Goal: Task Accomplishment & Management: Use online tool/utility

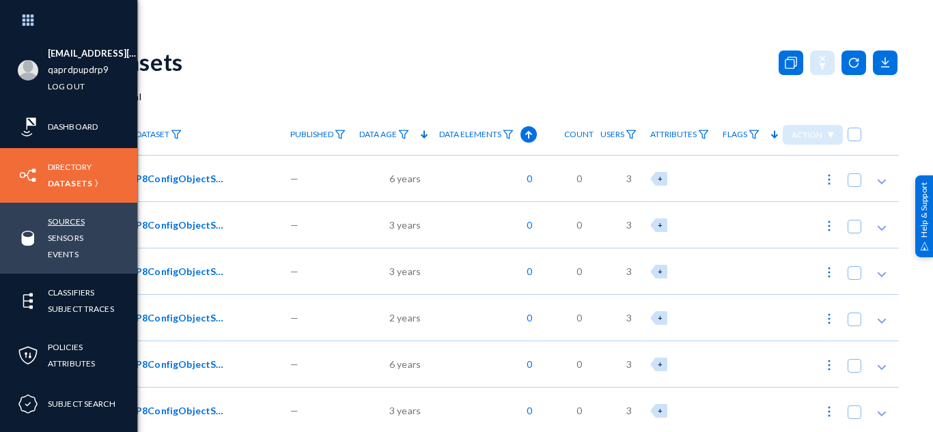
click at [65, 219] on link "Sources" at bounding box center [66, 222] width 37 height 16
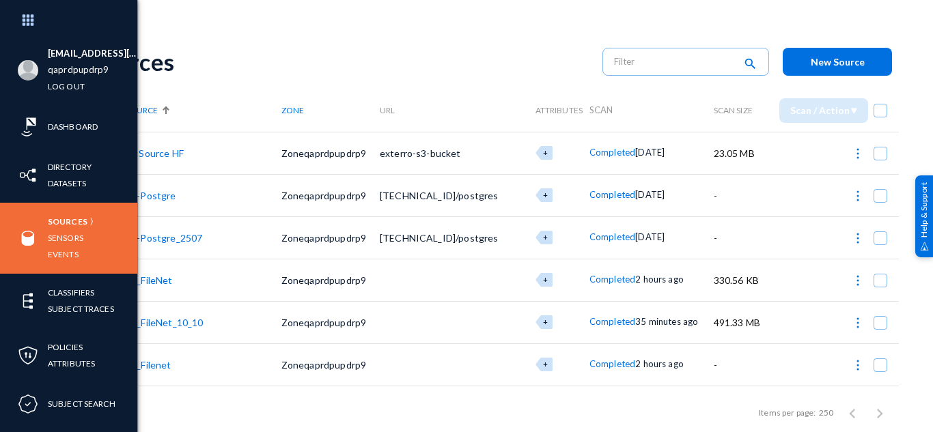
scroll to position [68, 0]
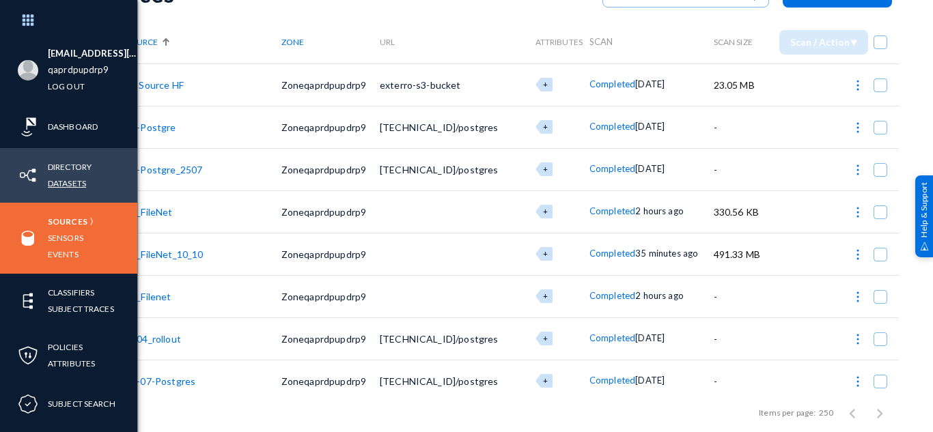
click at [76, 182] on link "Datasets" at bounding box center [67, 183] width 38 height 16
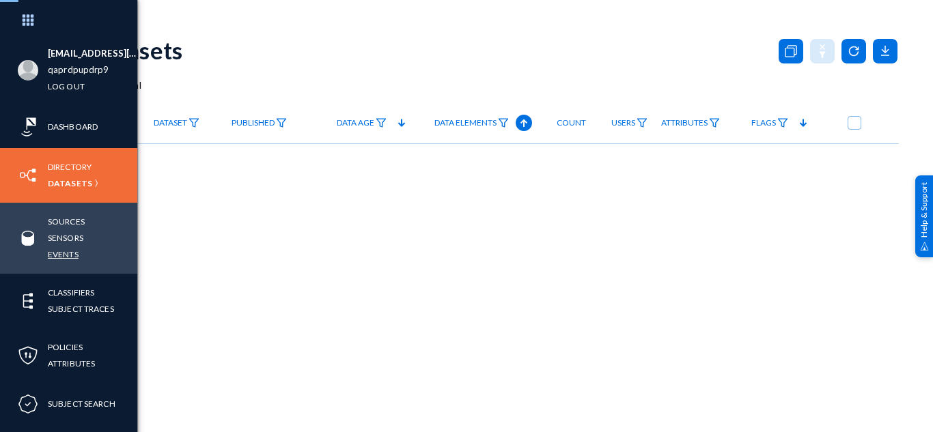
click at [72, 254] on link "Events" at bounding box center [63, 255] width 31 height 16
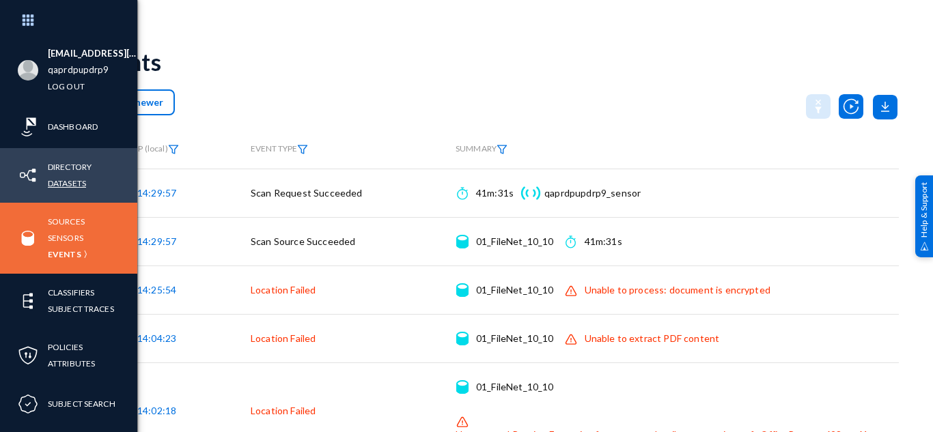
click at [66, 183] on link "Datasets" at bounding box center [67, 183] width 38 height 16
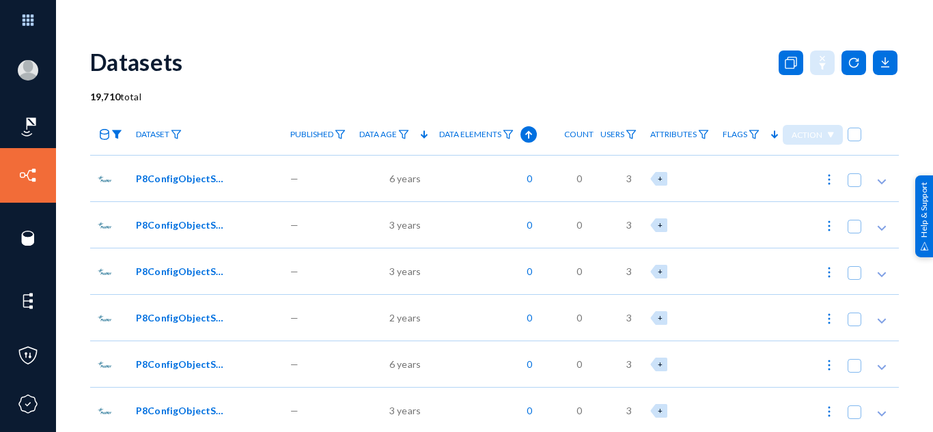
click at [117, 137] on img at bounding box center [116, 135] width 11 height 10
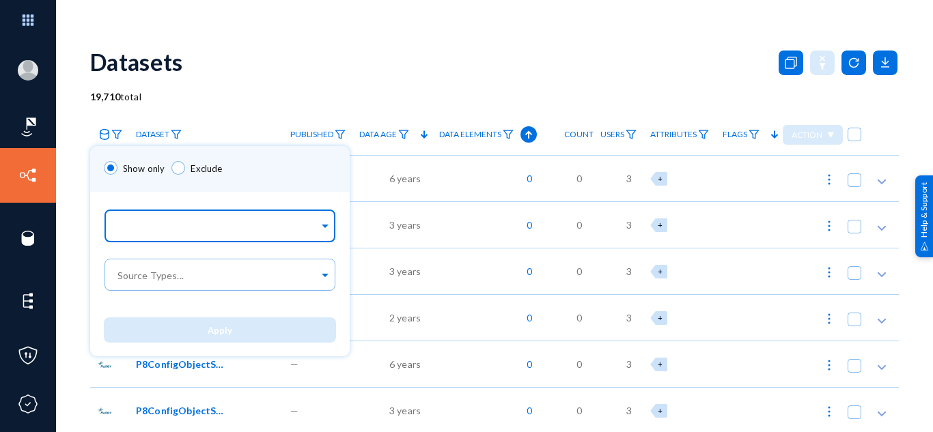
click at [141, 229] on input "text" at bounding box center [217, 228] width 204 height 13
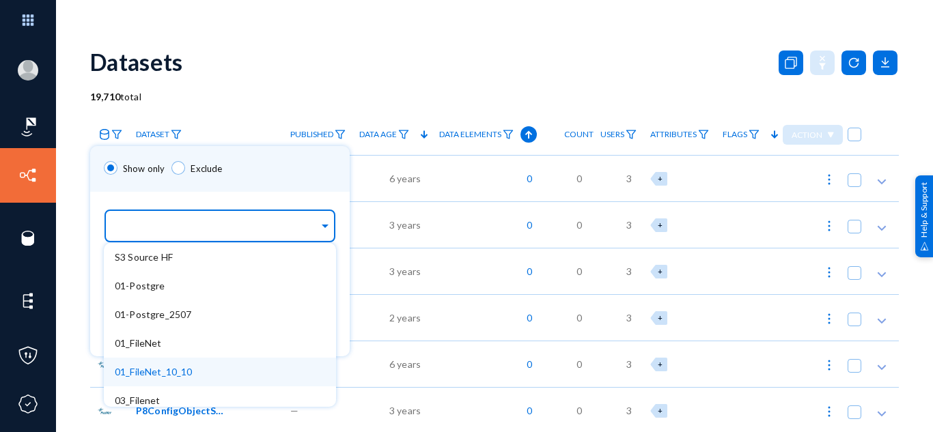
click at [180, 366] on span "01_FileNet_10_10" at bounding box center [154, 372] width 78 height 12
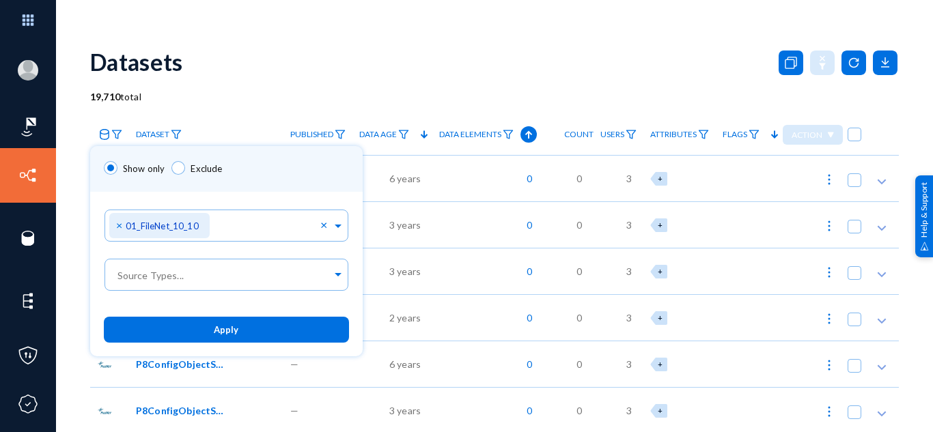
click at [235, 165] on div "Show only Exclude" at bounding box center [226, 169] width 272 height 46
click at [180, 335] on button "Apply" at bounding box center [226, 329] width 245 height 25
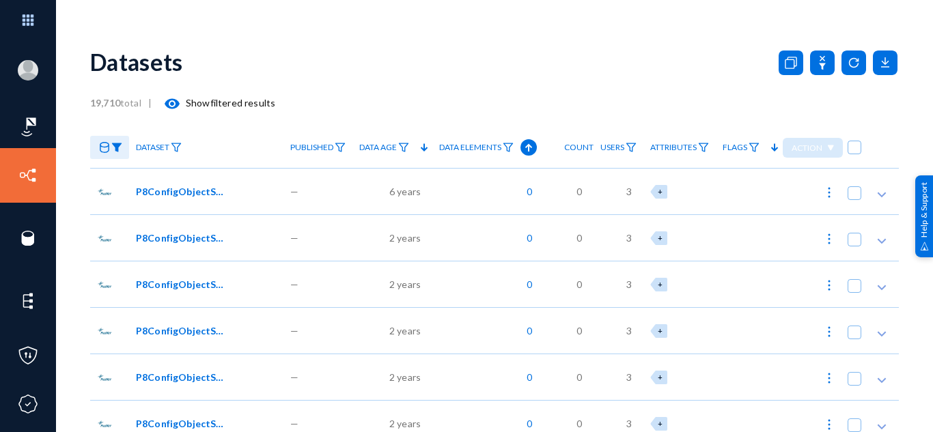
click at [170, 100] on mat-icon "visibility" at bounding box center [172, 104] width 16 height 16
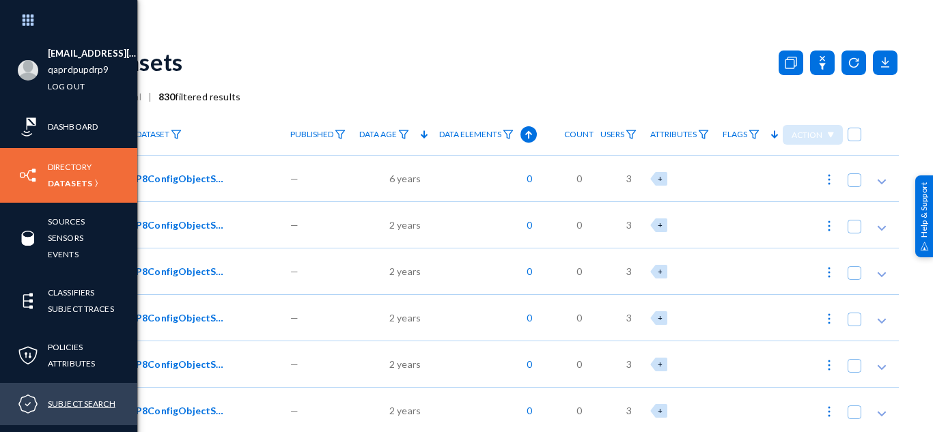
click at [57, 398] on link "Subject Search" at bounding box center [82, 404] width 68 height 16
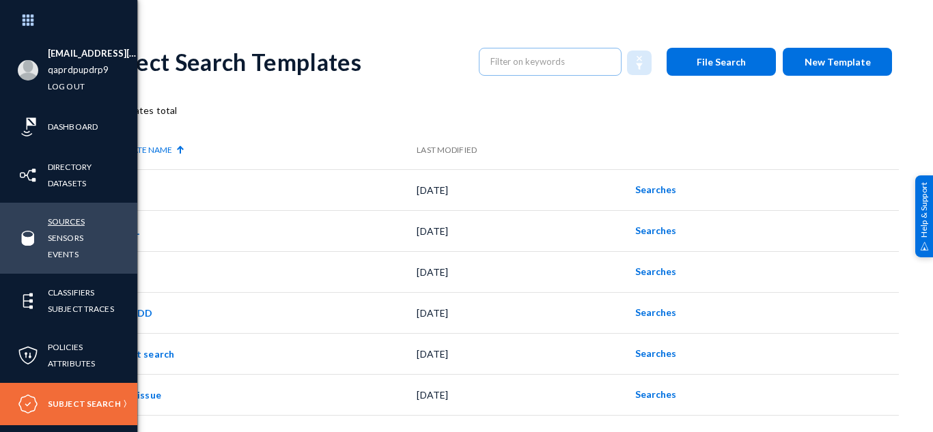
click at [68, 218] on link "Sources" at bounding box center [66, 222] width 37 height 16
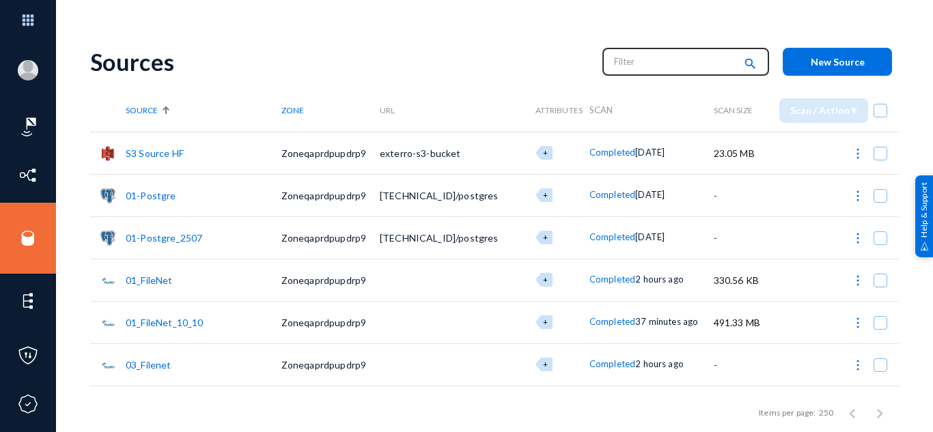
click at [679, 54] on input "text" at bounding box center [674, 61] width 120 height 20
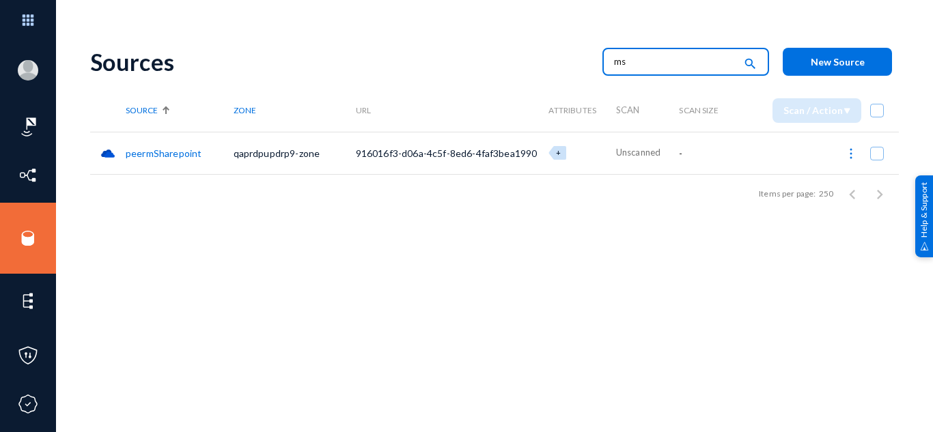
type input "m"
type input "sql"
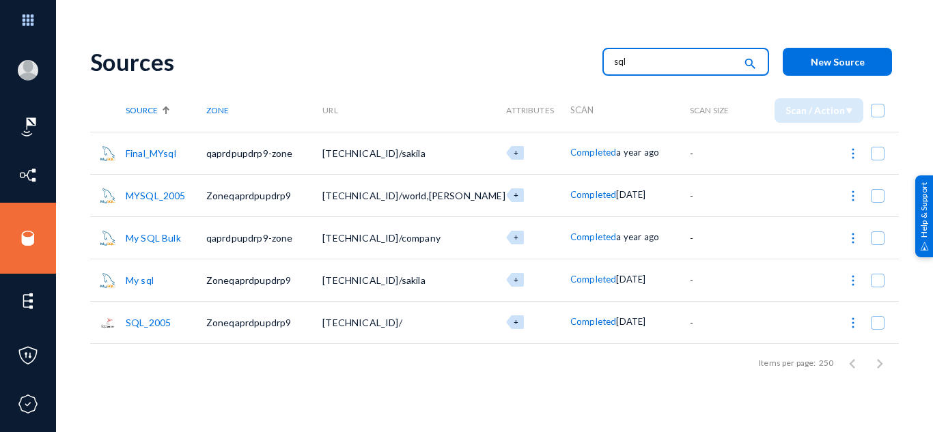
click at [154, 320] on link "SQL_2005" at bounding box center [148, 323] width 45 height 12
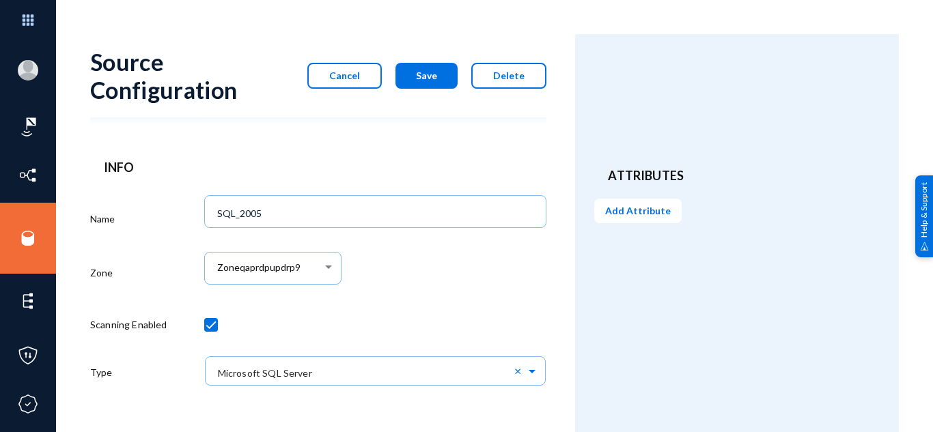
click at [341, 63] on div "Source Configuration Cancel Save Delete" at bounding box center [318, 75] width 456 height 83
click at [345, 69] on button "Cancel" at bounding box center [344, 76] width 74 height 26
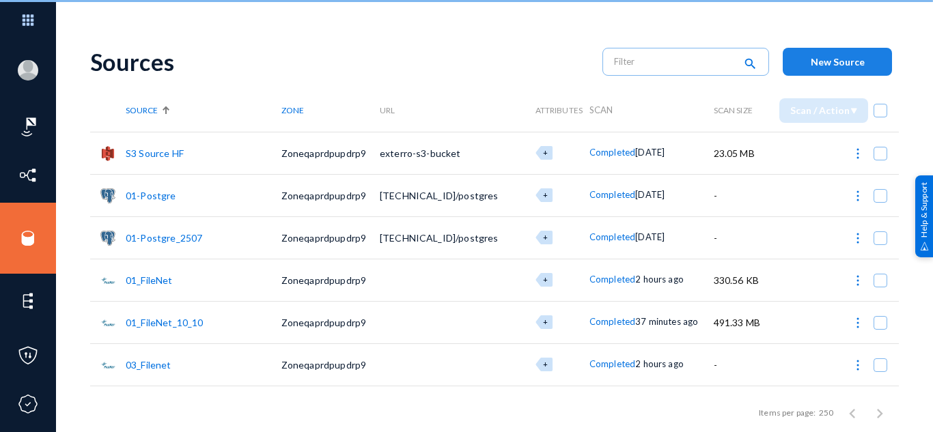
click at [839, 55] on button "New Source" at bounding box center [837, 62] width 109 height 28
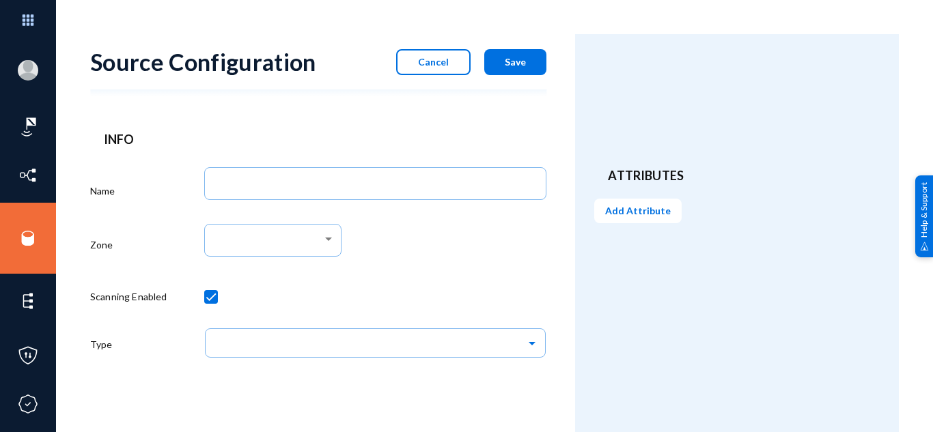
click at [433, 201] on div at bounding box center [375, 190] width 342 height 47
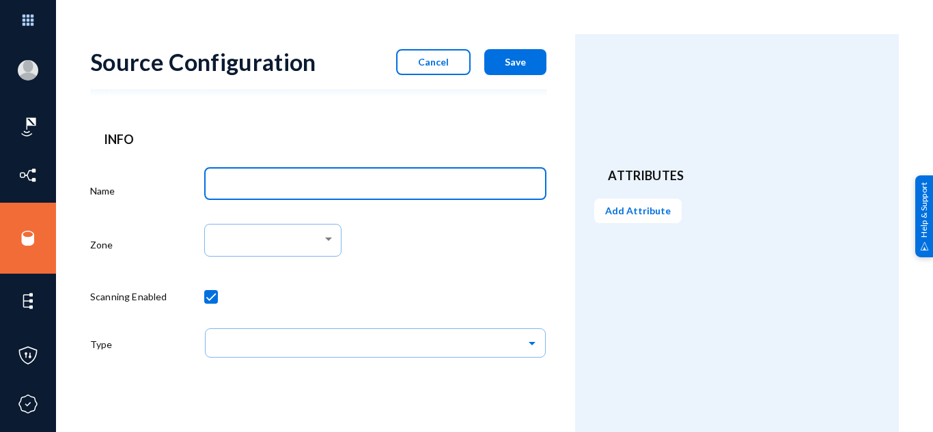
click at [427, 180] on input "Name" at bounding box center [378, 186] width 322 height 12
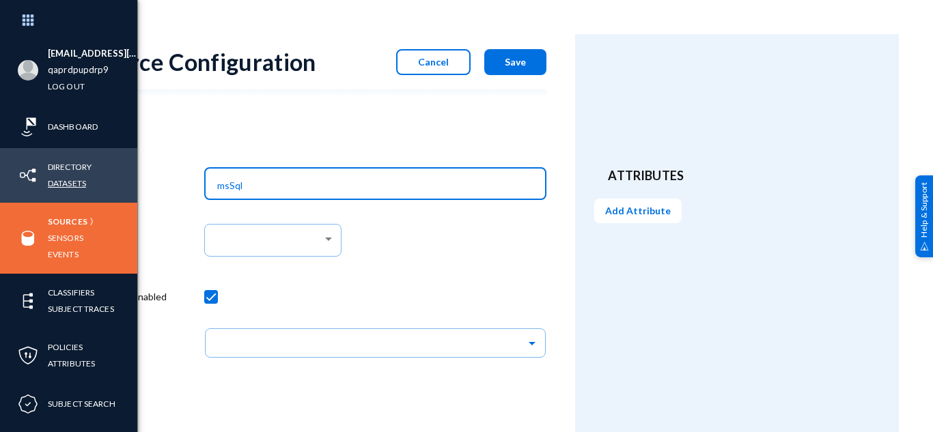
type input "msSql"
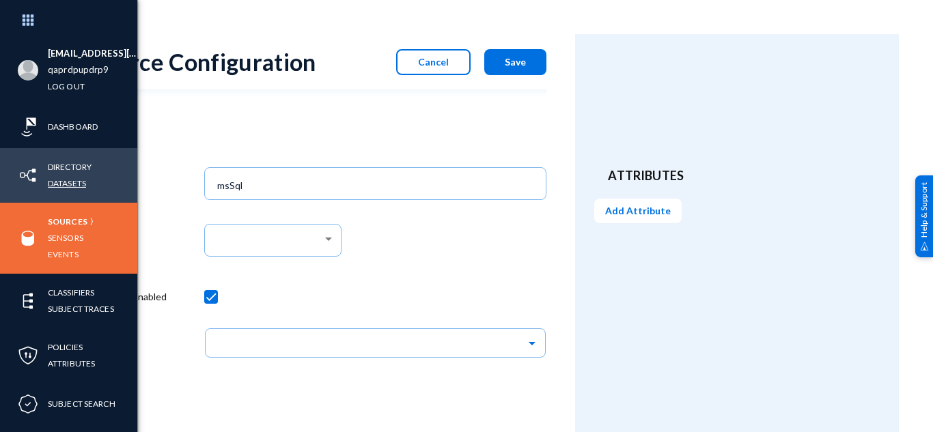
click at [63, 185] on link "Datasets" at bounding box center [67, 183] width 38 height 16
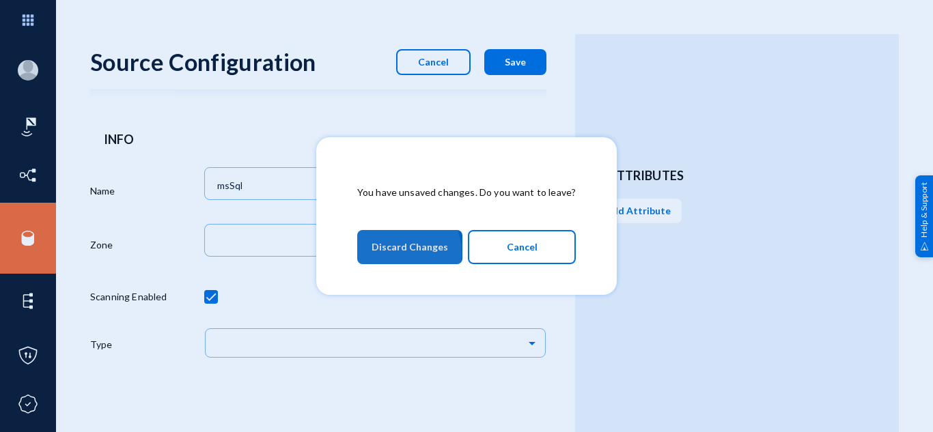
click at [408, 252] on span "Discard Changes" at bounding box center [409, 247] width 76 height 25
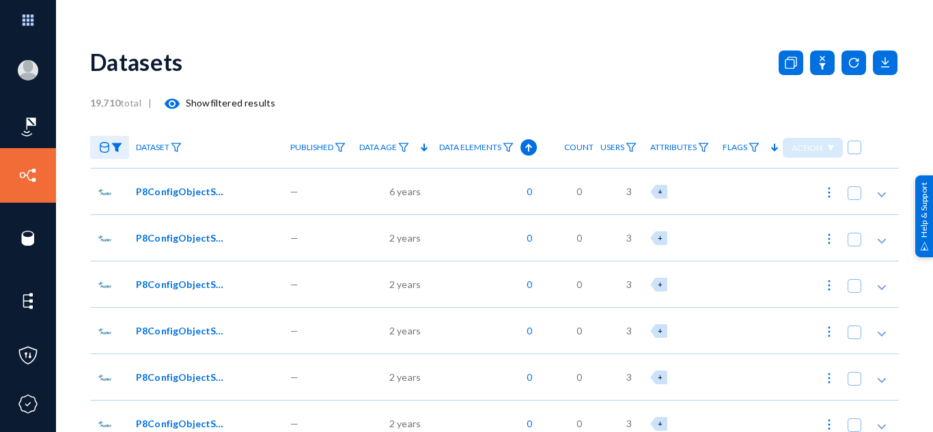
click at [114, 147] on img at bounding box center [116, 148] width 11 height 10
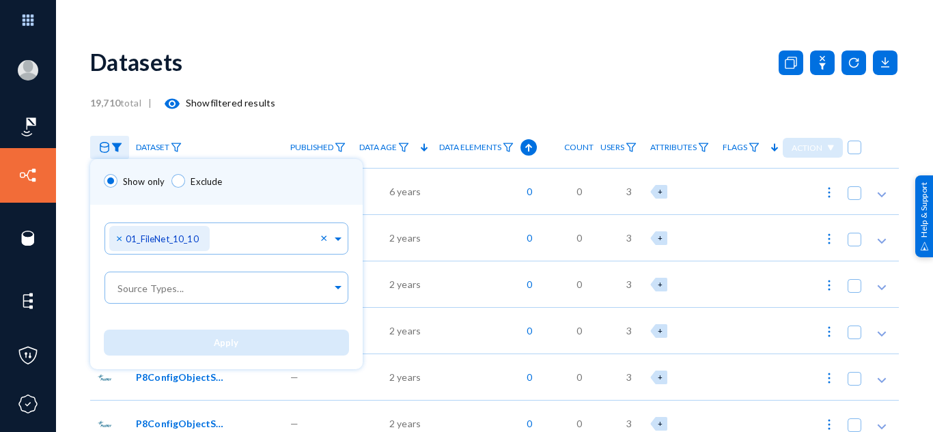
click at [321, 111] on div at bounding box center [466, 216] width 933 height 432
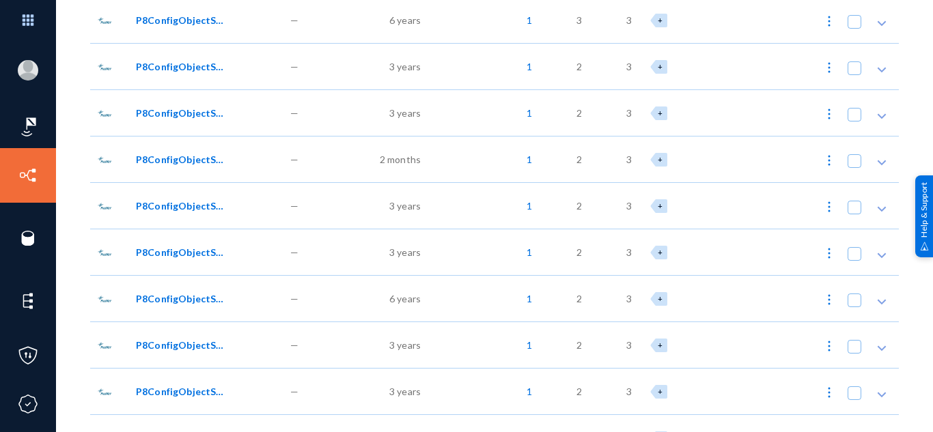
scroll to position [4916, 0]
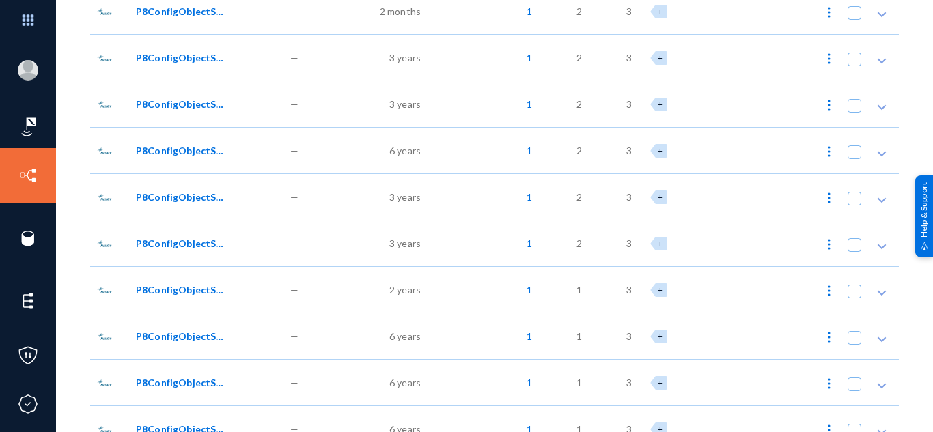
click at [182, 59] on span "P8ConfigObjectStore/ConnectorData/Test Multiple Content Elements/Multi Content …" at bounding box center [182, 58] width 92 height 14
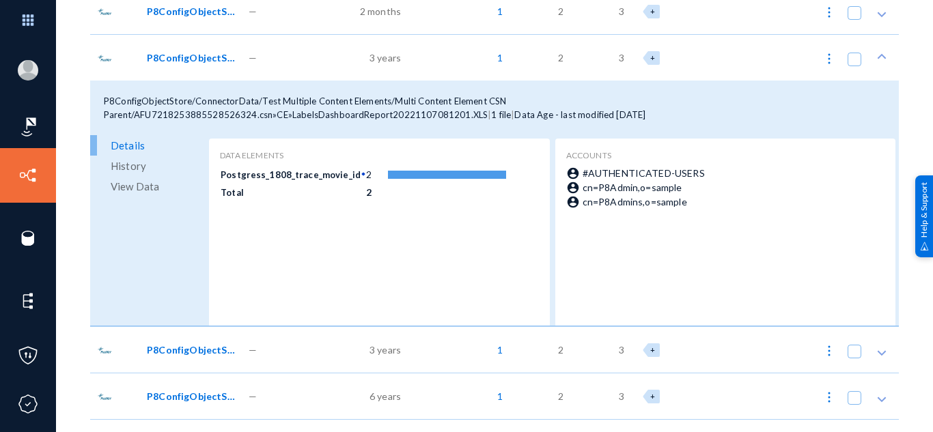
click at [137, 188] on span "View Data" at bounding box center [135, 186] width 48 height 20
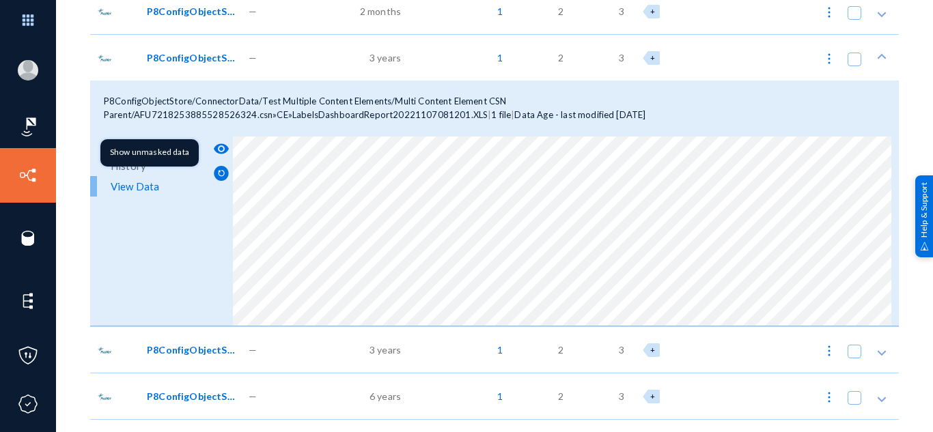
click at [222, 149] on mat-icon "visibility" at bounding box center [221, 149] width 16 height 16
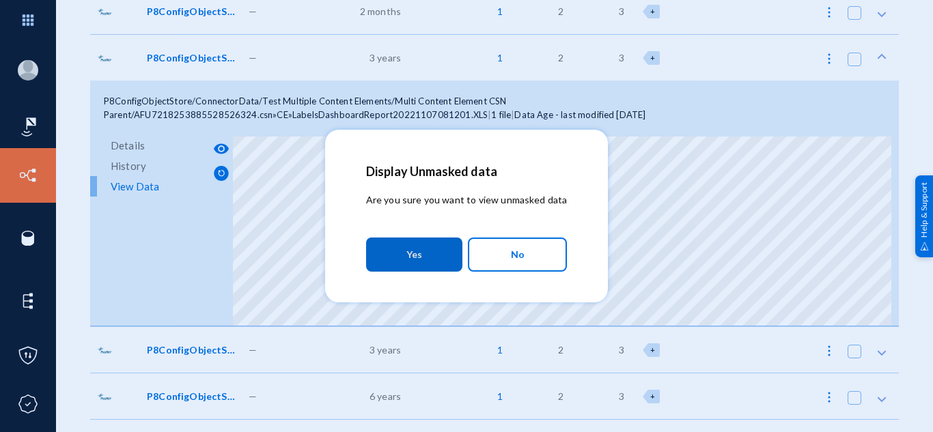
click at [415, 252] on span "Yes" at bounding box center [414, 254] width 16 height 25
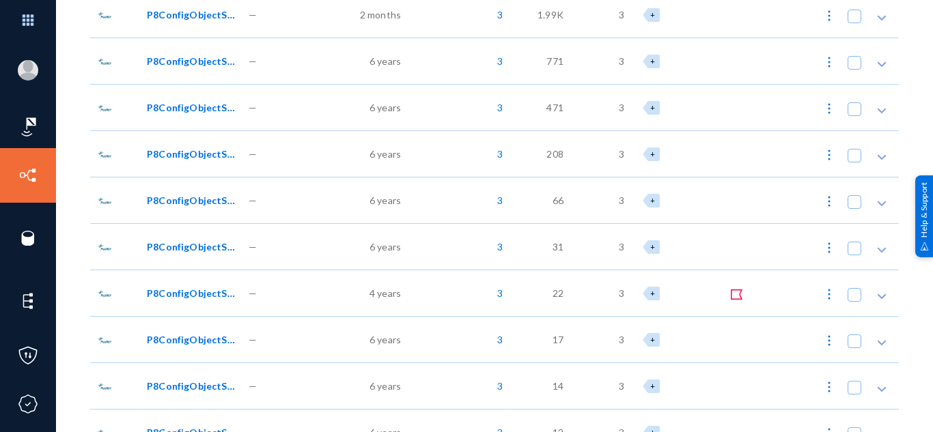
scroll to position [6828, 0]
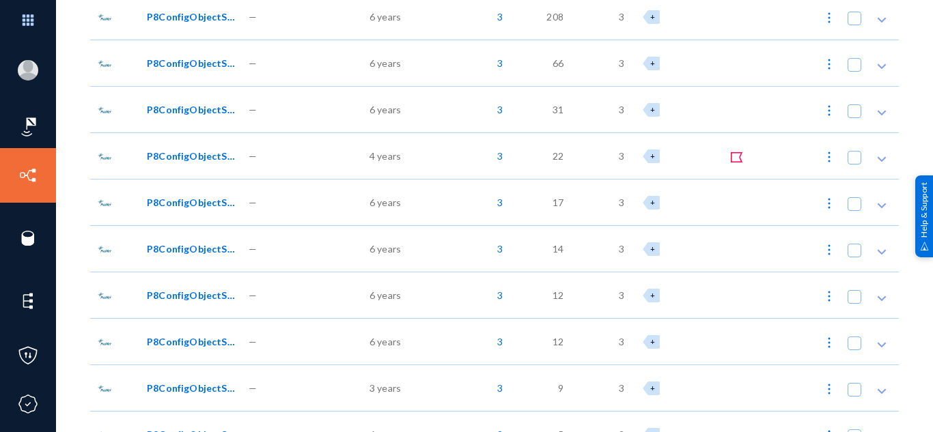
click at [186, 68] on span "P8ConfigObjectStore/ConnectorData/PDF/Exterro Change Request Functional Specifi…" at bounding box center [193, 63] width 92 height 14
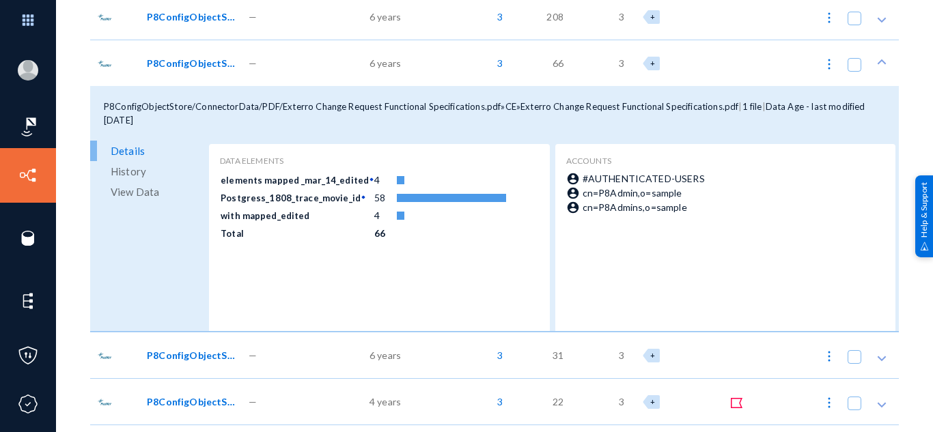
click at [147, 193] on span "View Data" at bounding box center [135, 192] width 48 height 20
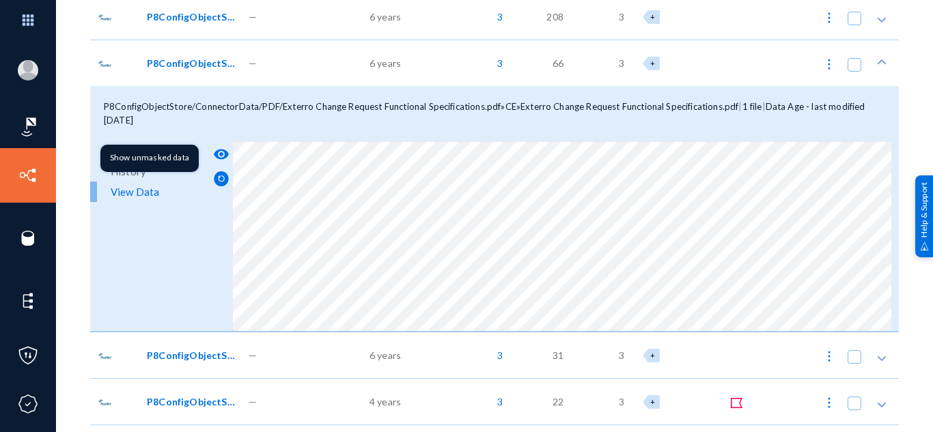
click at [220, 157] on mat-icon "visibility" at bounding box center [221, 154] width 16 height 16
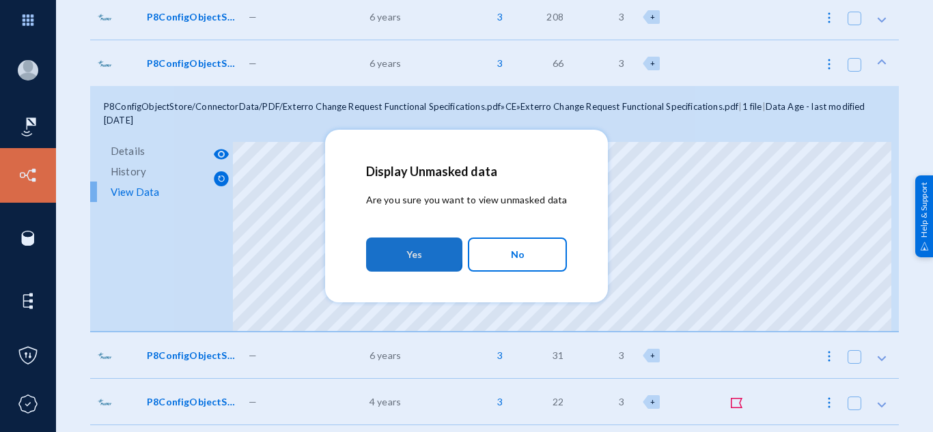
click at [407, 251] on button "Yes" at bounding box center [414, 255] width 96 height 34
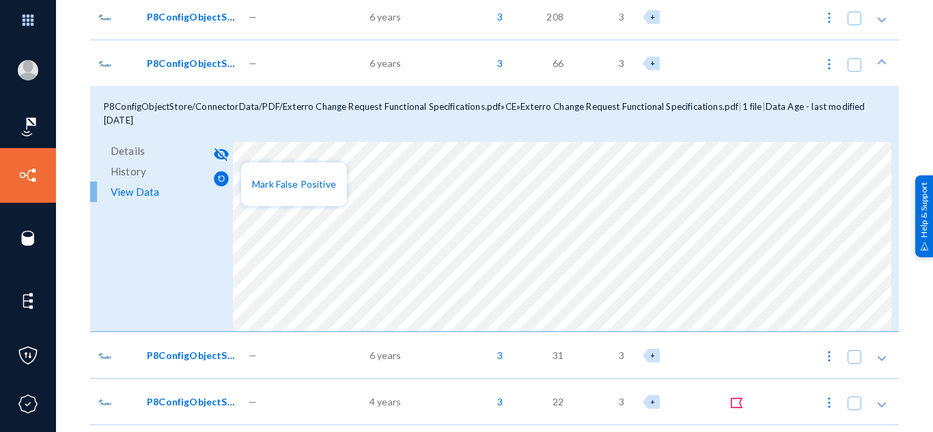
click at [343, 155] on div at bounding box center [466, 216] width 933 height 432
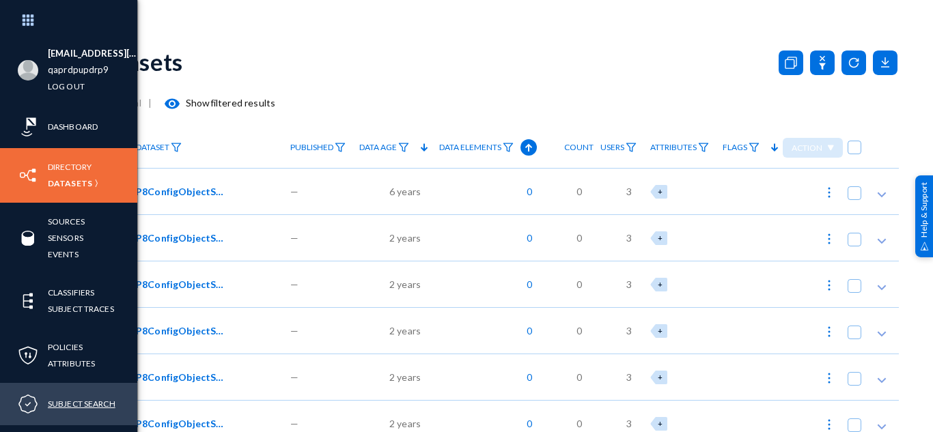
click at [74, 408] on link "Subject Search" at bounding box center [82, 404] width 68 height 16
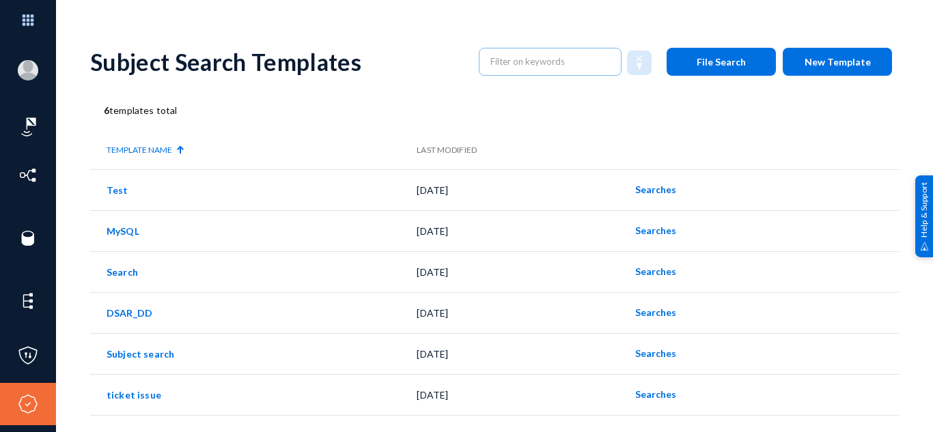
click at [817, 53] on button "New Template" at bounding box center [837, 62] width 109 height 28
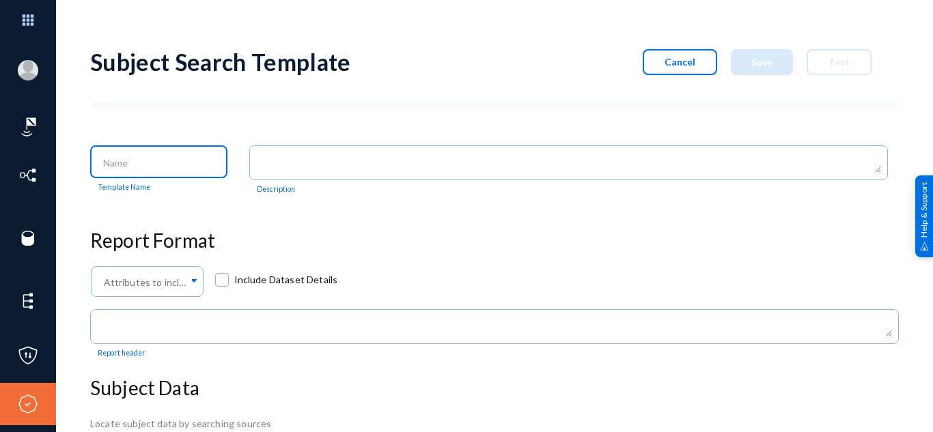
click at [183, 164] on input at bounding box center [161, 163] width 117 height 12
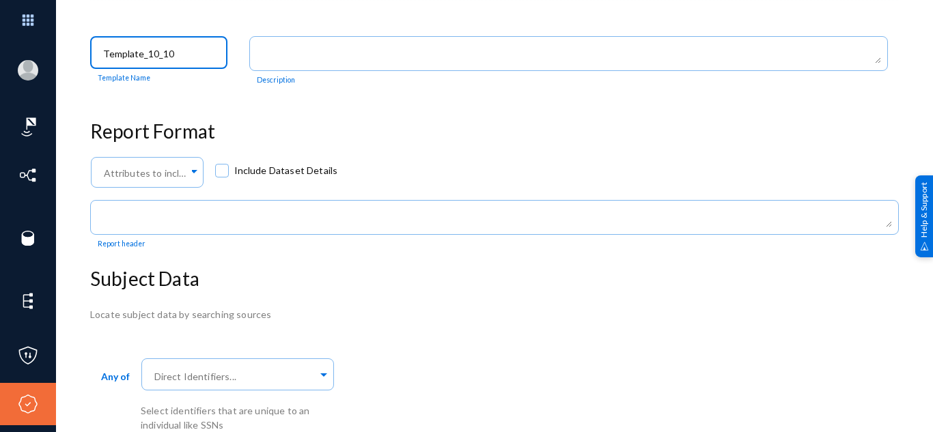
scroll to position [114, 0]
type input "Template_10_10"
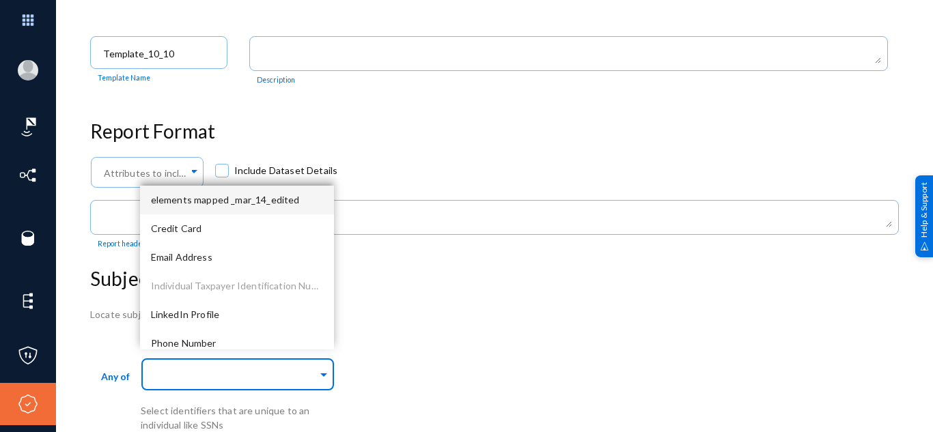
click at [191, 365] on div at bounding box center [235, 375] width 166 height 23
click at [242, 208] on div "elements mapped _mar_14_edited" at bounding box center [237, 200] width 194 height 29
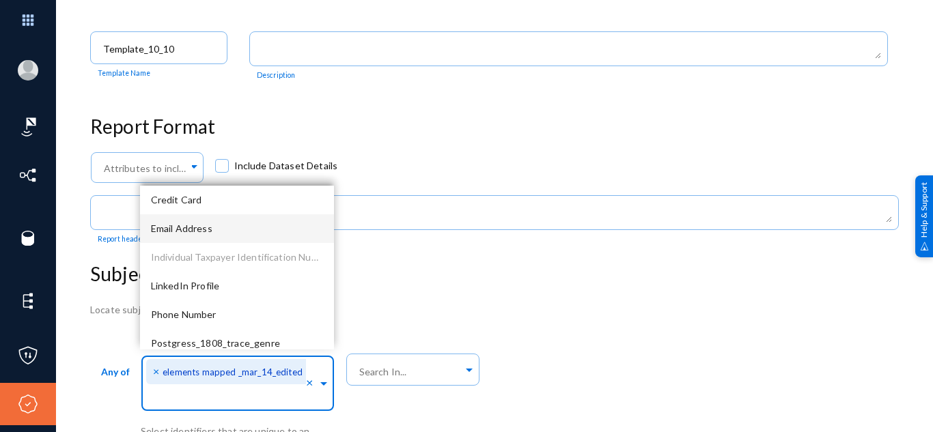
click at [447, 285] on h3 "Subject Data" at bounding box center [494, 274] width 808 height 23
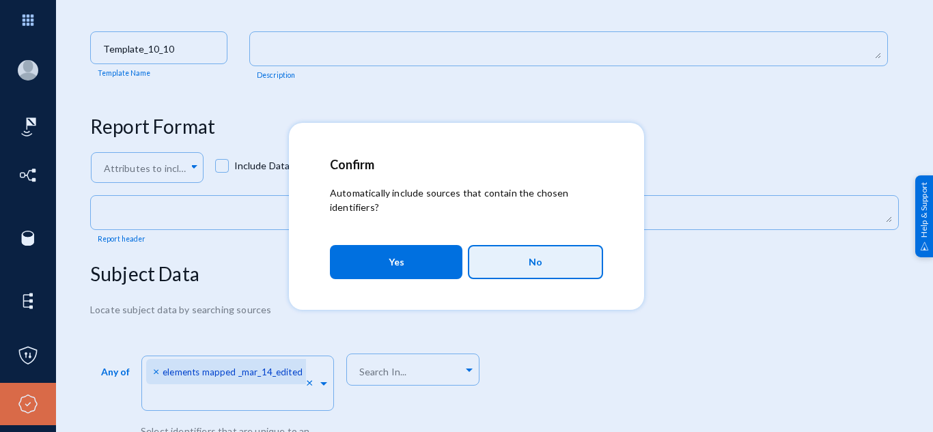
click at [490, 260] on button "No" at bounding box center [535, 262] width 135 height 34
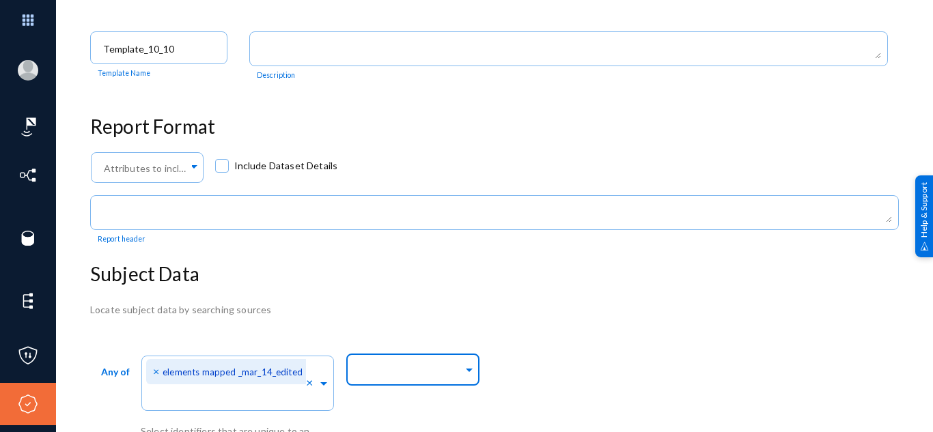
click at [408, 370] on input "text" at bounding box center [409, 371] width 107 height 13
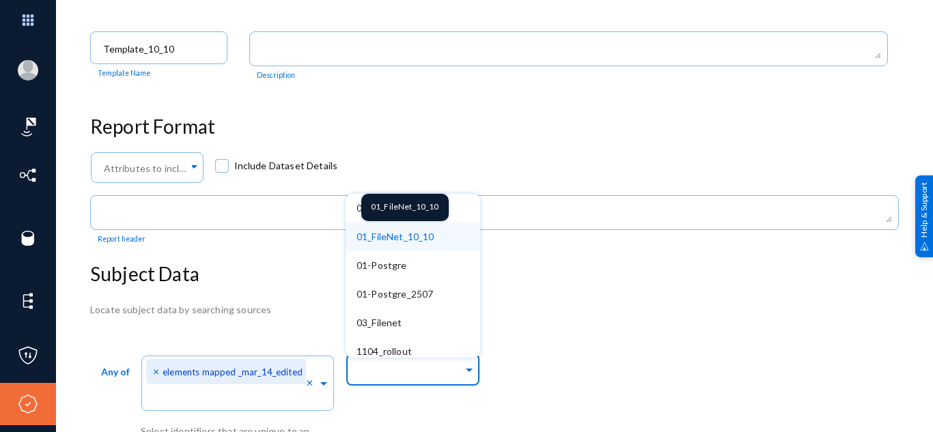
click at [419, 234] on span "01_FileNet_10_10" at bounding box center [395, 237] width 78 height 12
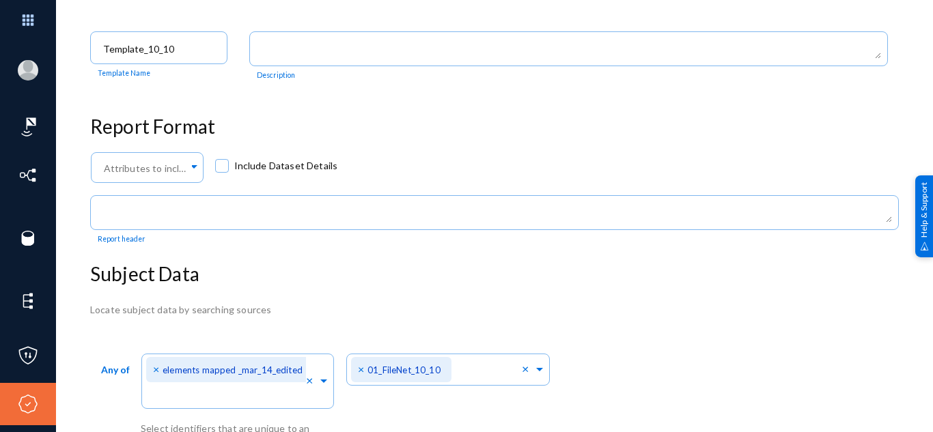
click at [650, 285] on h3 "Subject Data" at bounding box center [494, 274] width 808 height 23
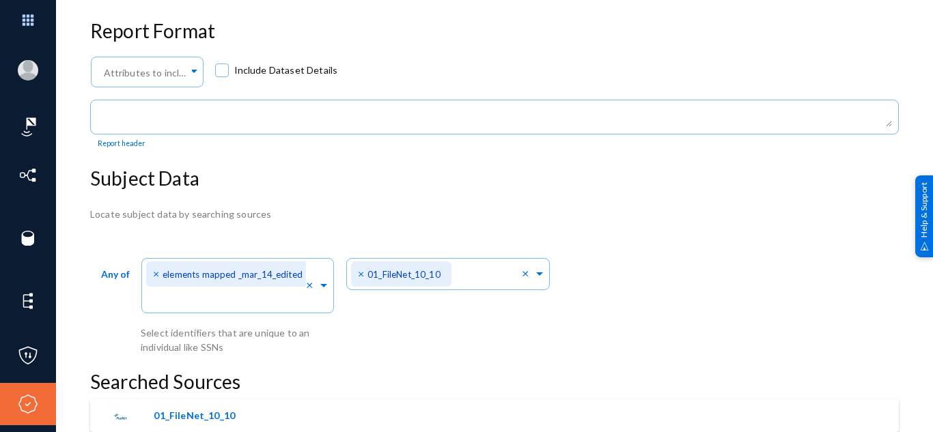
scroll to position [0, 0]
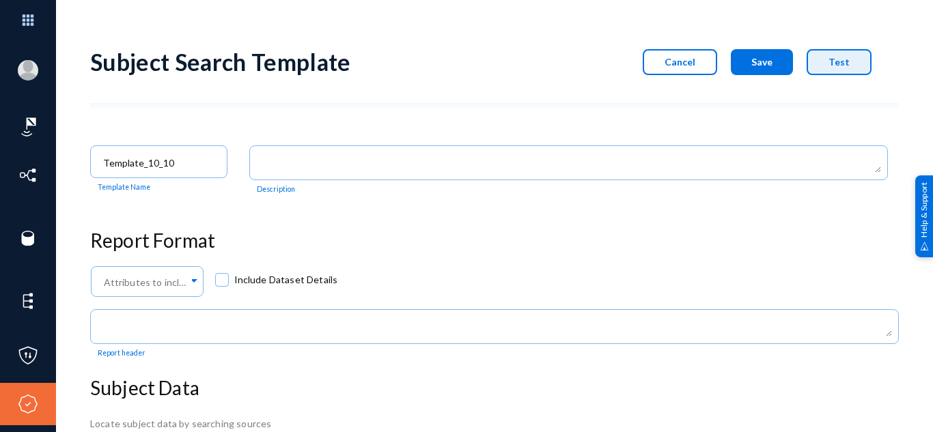
click at [835, 61] on span "Test" at bounding box center [838, 62] width 21 height 12
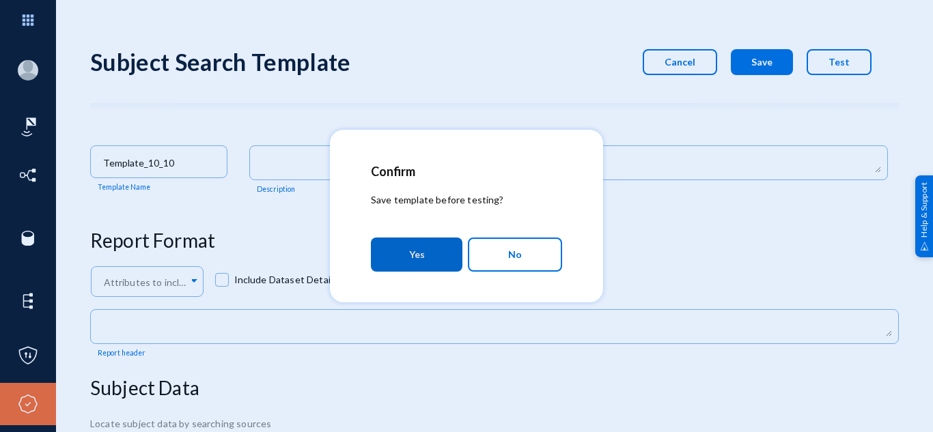
click at [405, 257] on button "Yes" at bounding box center [417, 255] width 92 height 34
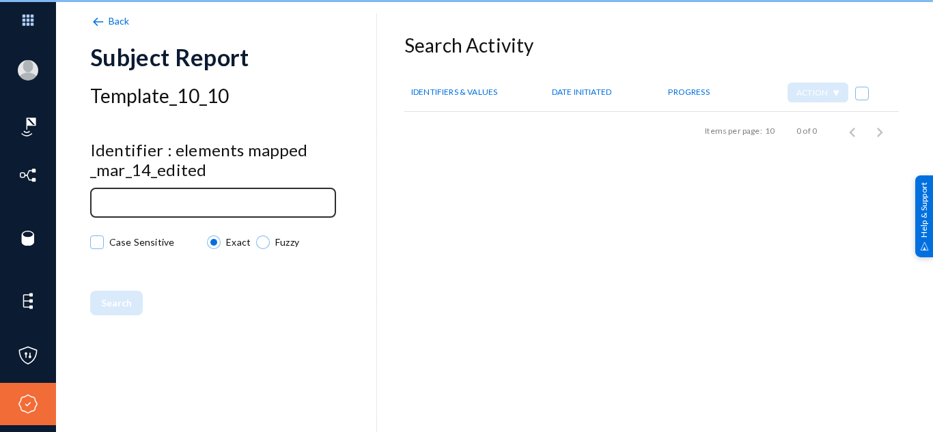
checkbox input "true"
click at [164, 201] on input at bounding box center [216, 204] width 228 height 10
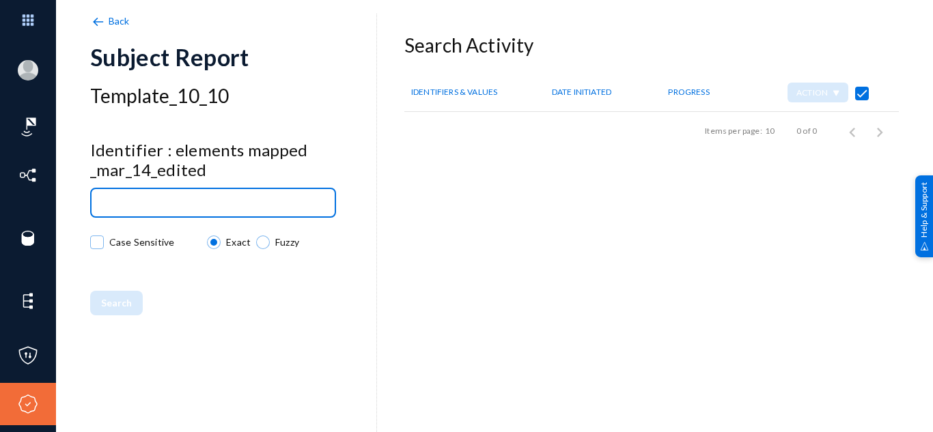
paste input "15-Sep-09"
type input "15-Sep-09"
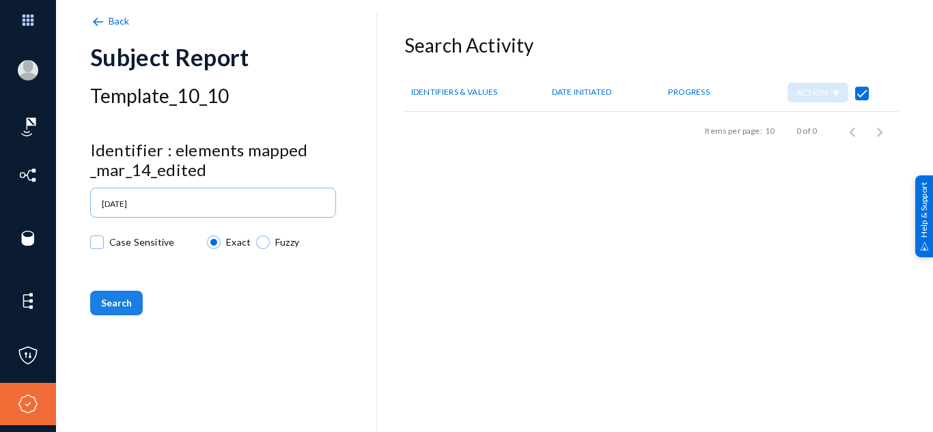
click at [122, 305] on span "Search" at bounding box center [116, 303] width 31 height 12
checkbox input "false"
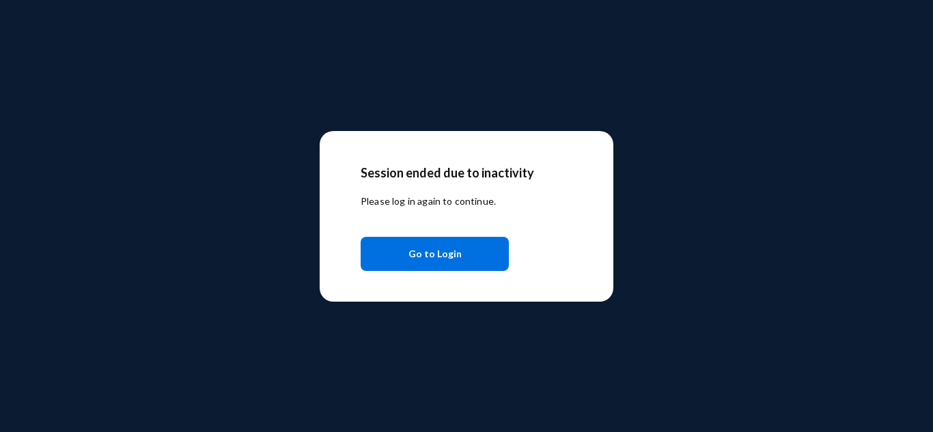
click at [458, 250] on span "Go to Login" at bounding box center [434, 254] width 53 height 25
